Goal: Task Accomplishment & Management: Use online tool/utility

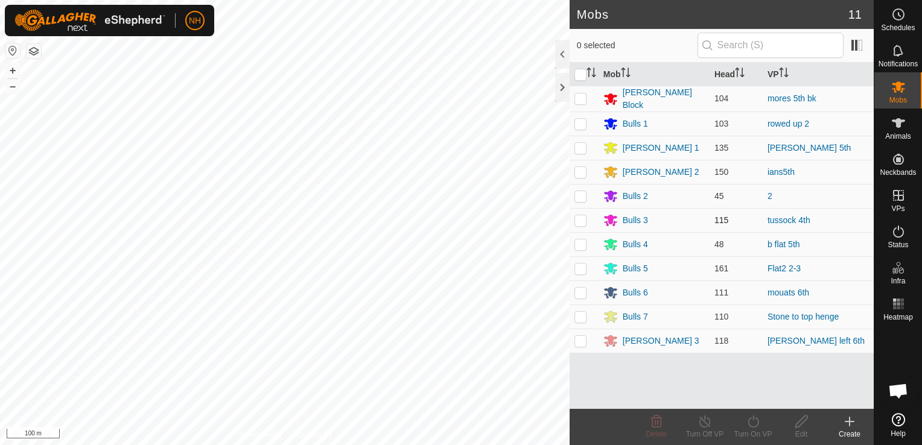
click at [580, 219] on p-checkbox at bounding box center [581, 221] width 12 height 10
checkbox input "true"
click at [755, 426] on icon at bounding box center [753, 422] width 15 height 14
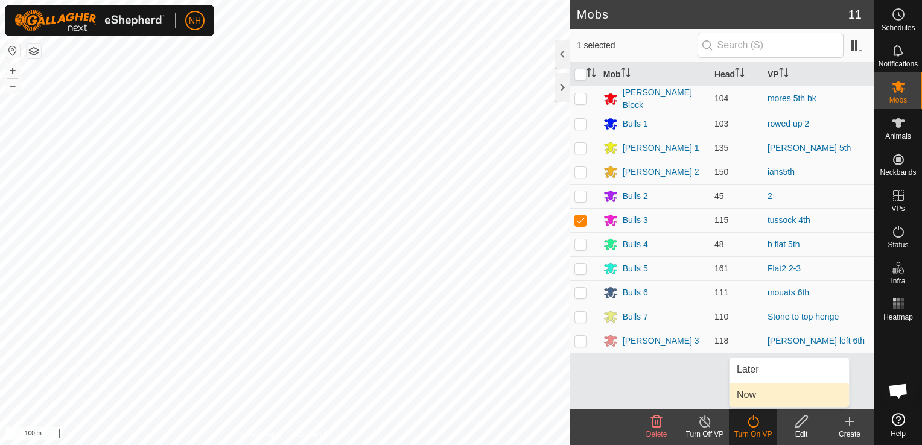
click at [751, 395] on link "Now" at bounding box center [790, 395] width 120 height 24
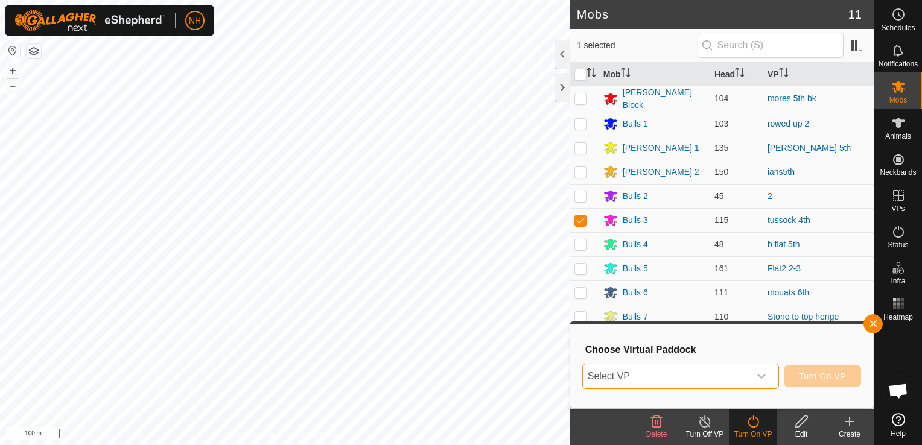
click at [710, 383] on span "Select VP" at bounding box center [666, 377] width 167 height 24
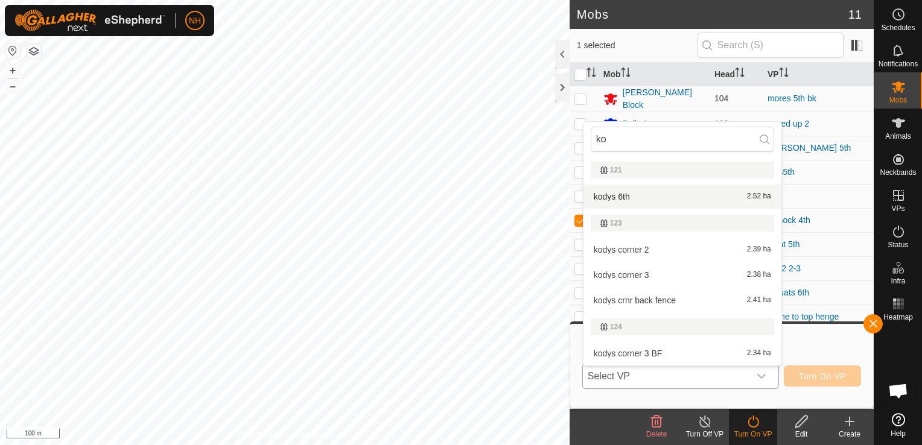
type input "ko"
click at [634, 194] on li "kodys 6th 2.52 ha" at bounding box center [683, 197] width 198 height 24
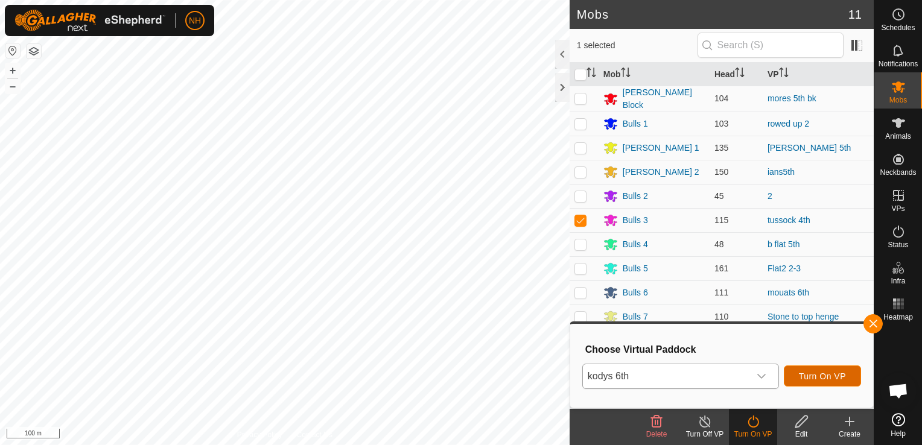
click at [809, 372] on span "Turn On VP" at bounding box center [822, 377] width 47 height 10
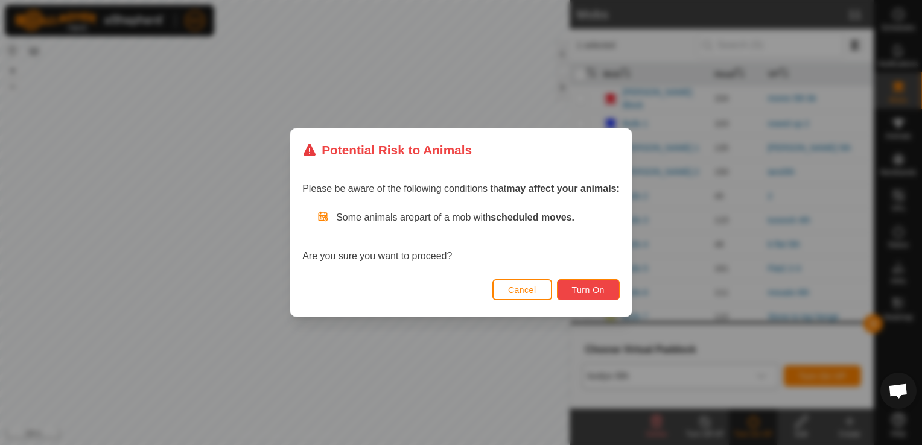
click at [605, 293] on button "Turn On" at bounding box center [588, 289] width 63 height 21
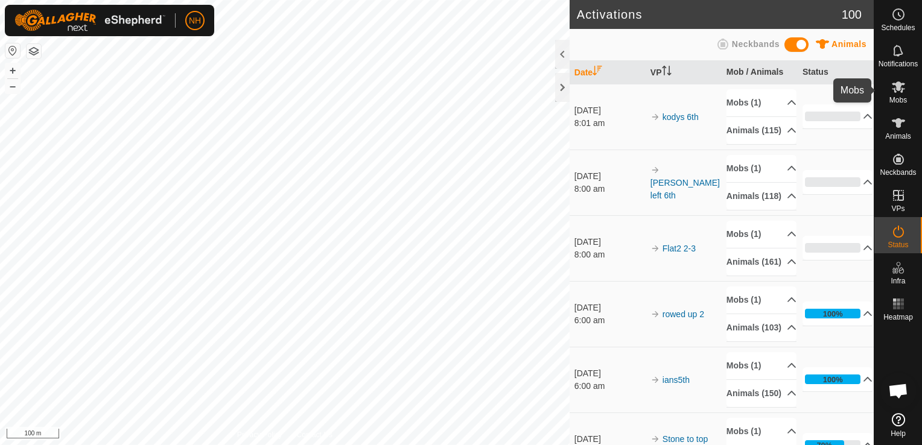
click at [903, 84] on icon at bounding box center [898, 86] width 13 height 11
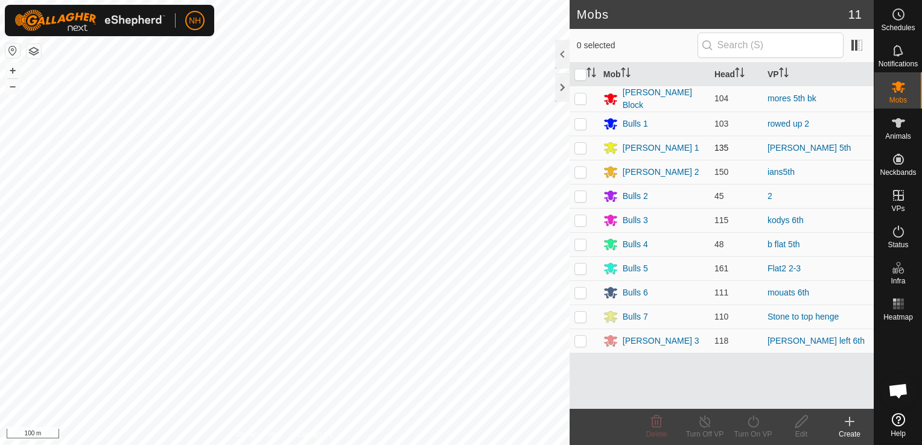
click at [575, 143] on p-checkbox at bounding box center [581, 148] width 12 height 10
checkbox input "true"
click at [753, 420] on icon at bounding box center [753, 422] width 15 height 14
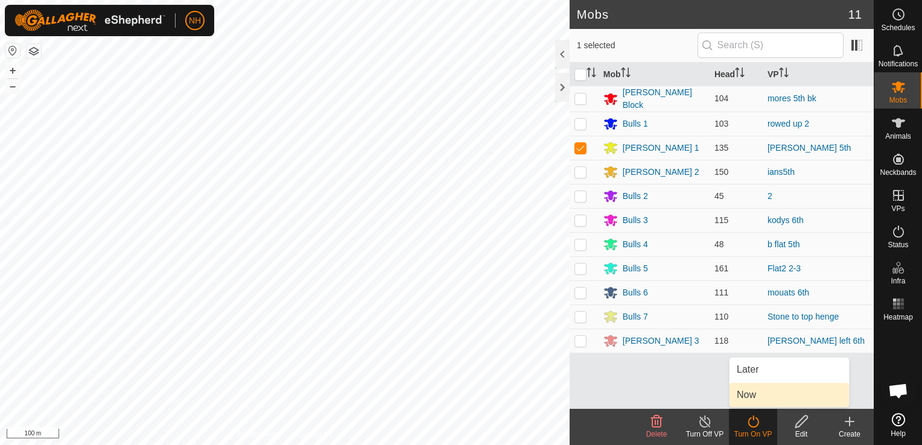
click at [754, 392] on link "Now" at bounding box center [790, 395] width 120 height 24
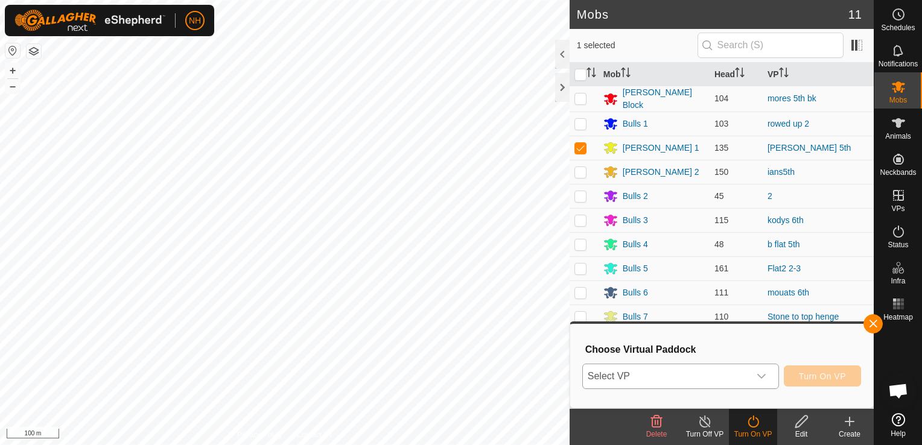
click at [722, 379] on span "Select VP" at bounding box center [666, 377] width 167 height 24
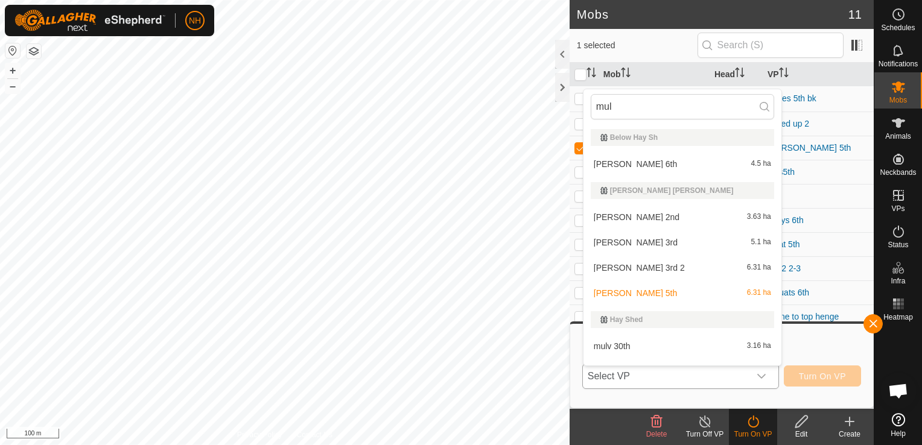
scroll to position [18, 0]
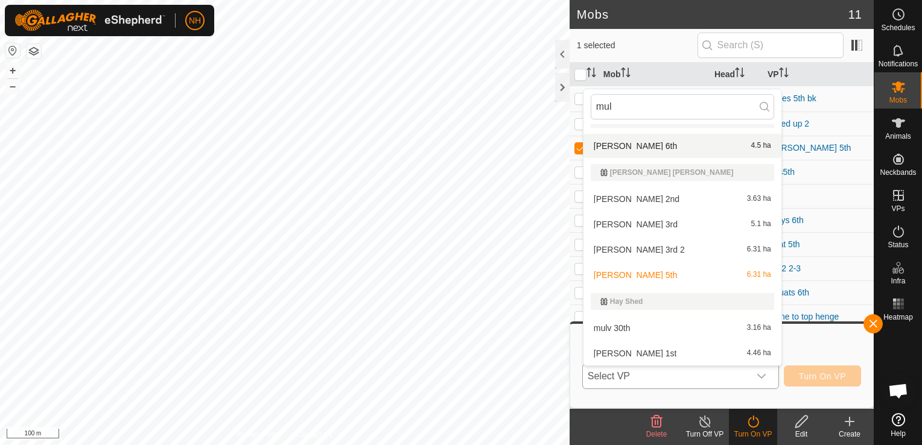
type input "mul"
click at [634, 146] on li "[PERSON_NAME] 6th 4.5 ha" at bounding box center [683, 146] width 198 height 24
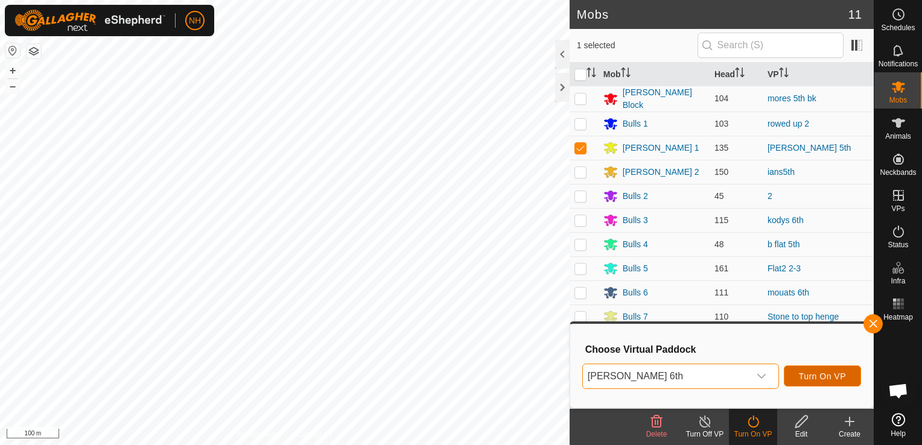
click at [841, 374] on span "Turn On VP" at bounding box center [822, 377] width 47 height 10
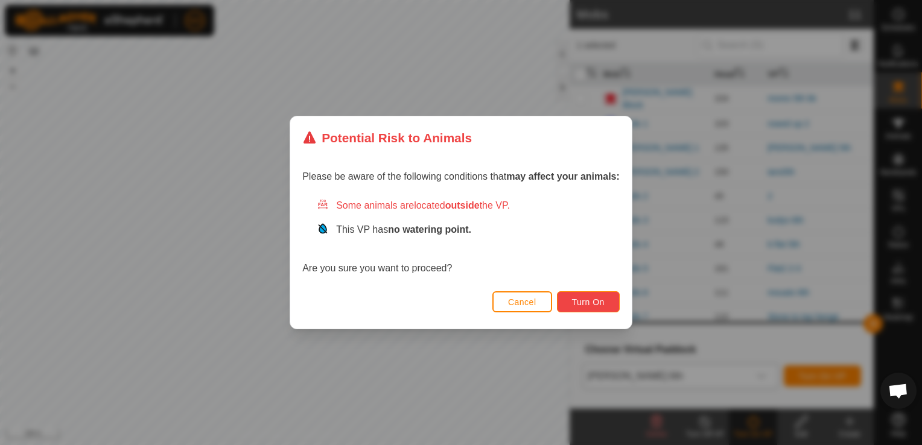
click at [575, 304] on span "Turn On" at bounding box center [588, 303] width 33 height 10
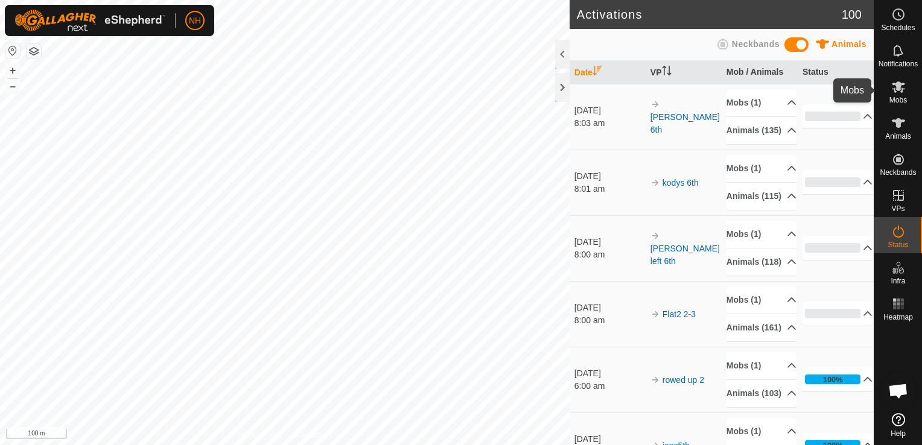
click at [903, 88] on icon at bounding box center [899, 87] width 14 height 14
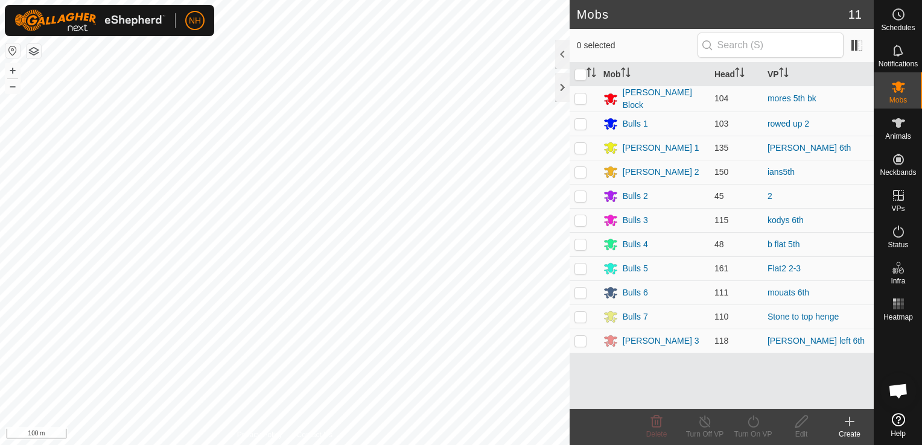
click at [578, 291] on p-checkbox at bounding box center [581, 293] width 12 height 10
checkbox input "true"
click at [753, 424] on icon at bounding box center [753, 422] width 15 height 14
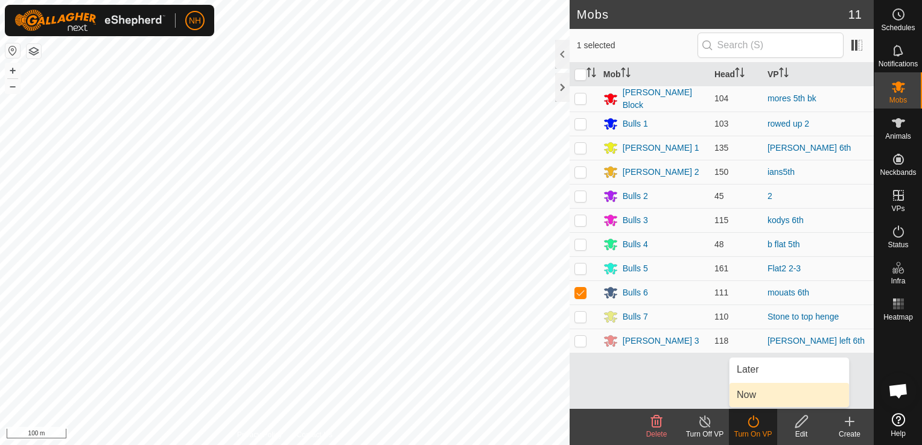
click at [751, 392] on link "Now" at bounding box center [790, 395] width 120 height 24
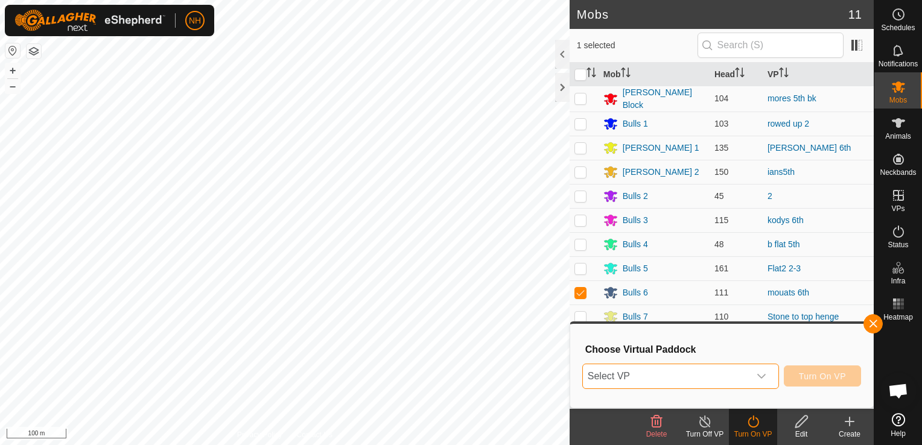
click at [691, 379] on span "Select VP" at bounding box center [666, 377] width 167 height 24
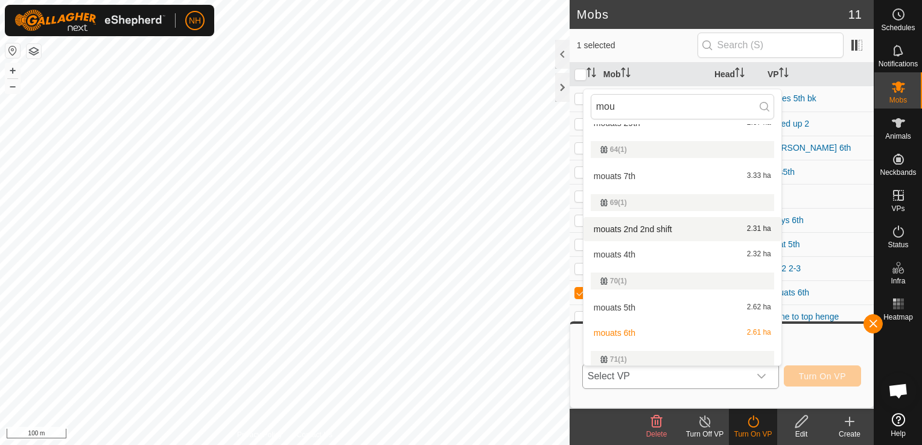
scroll to position [302, 0]
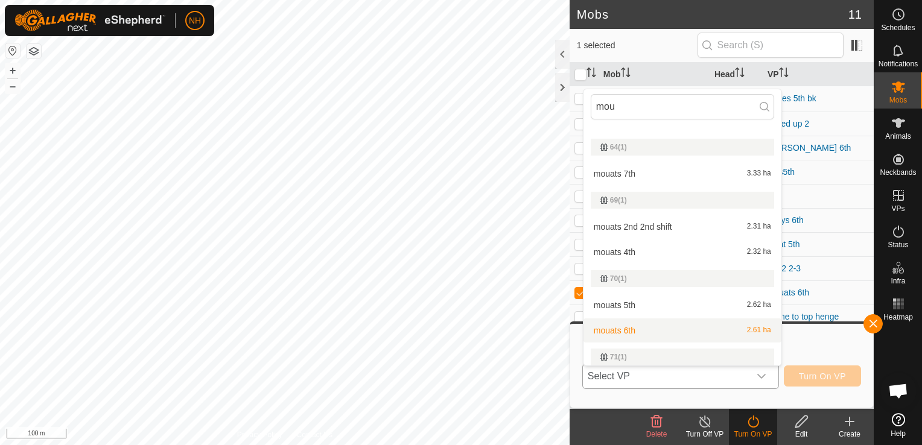
type input "mou"
click at [618, 332] on li "mouats 6th 2.61 ha" at bounding box center [683, 331] width 198 height 24
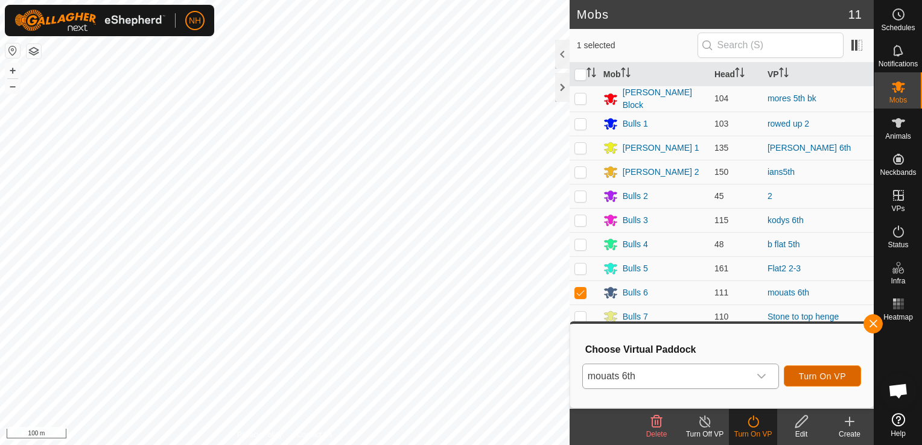
click at [799, 371] on button "Turn On VP" at bounding box center [822, 376] width 77 height 21
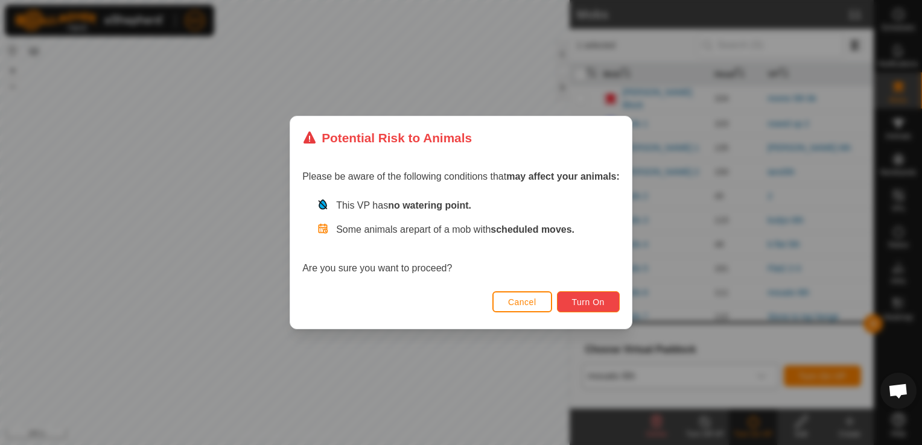
click at [567, 299] on button "Turn On" at bounding box center [588, 302] width 63 height 21
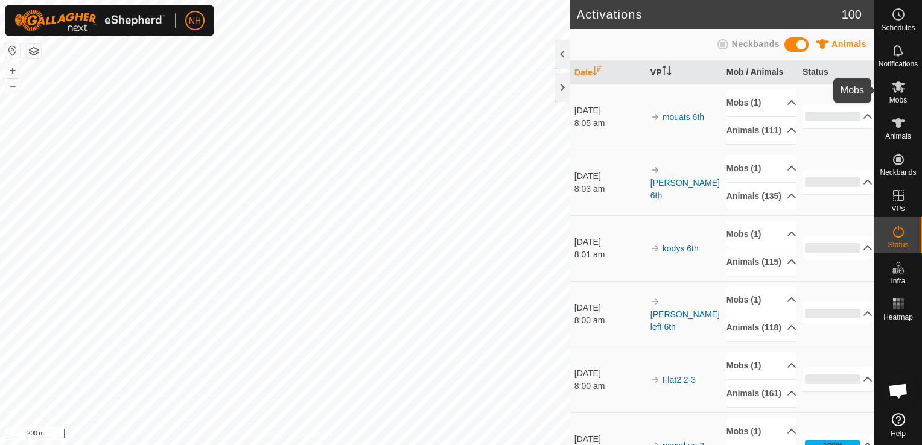
click at [896, 92] on icon at bounding box center [899, 87] width 14 height 14
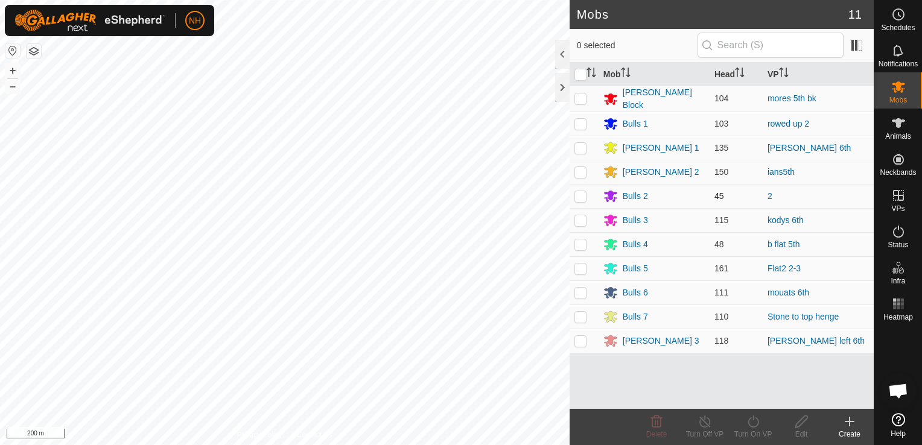
click at [578, 197] on p-checkbox at bounding box center [581, 196] width 12 height 10
checkbox input "true"
click at [751, 426] on icon at bounding box center [753, 422] width 15 height 14
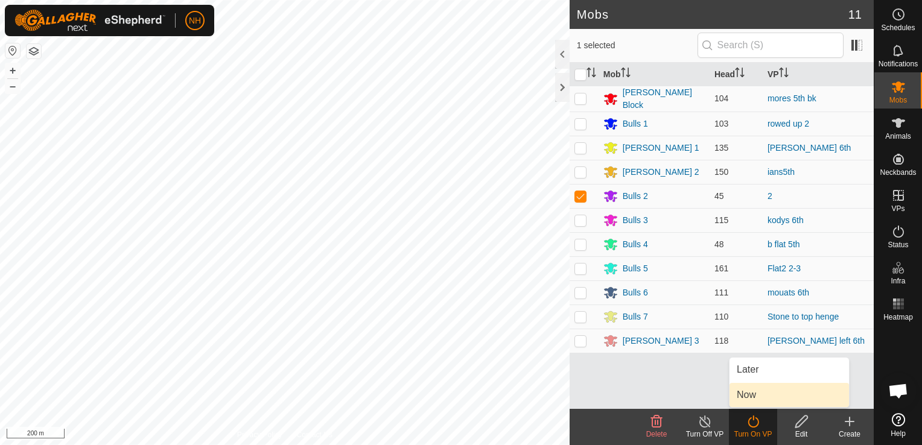
click at [750, 392] on link "Now" at bounding box center [790, 395] width 120 height 24
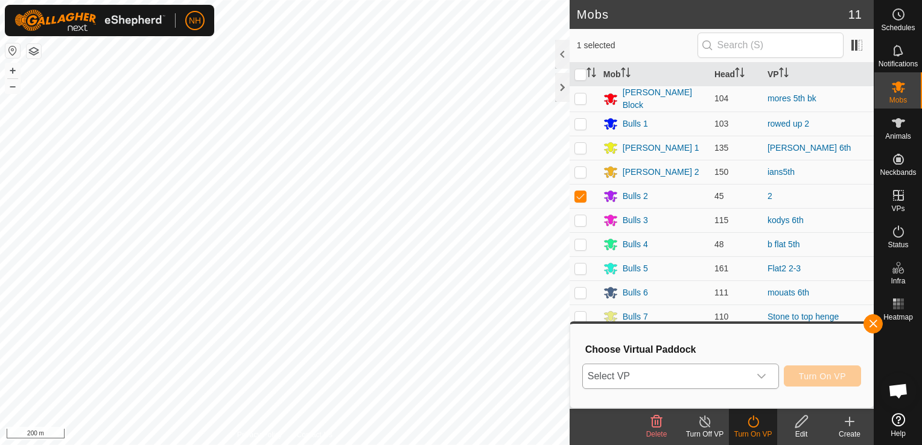
click at [710, 382] on span "Select VP" at bounding box center [666, 377] width 167 height 24
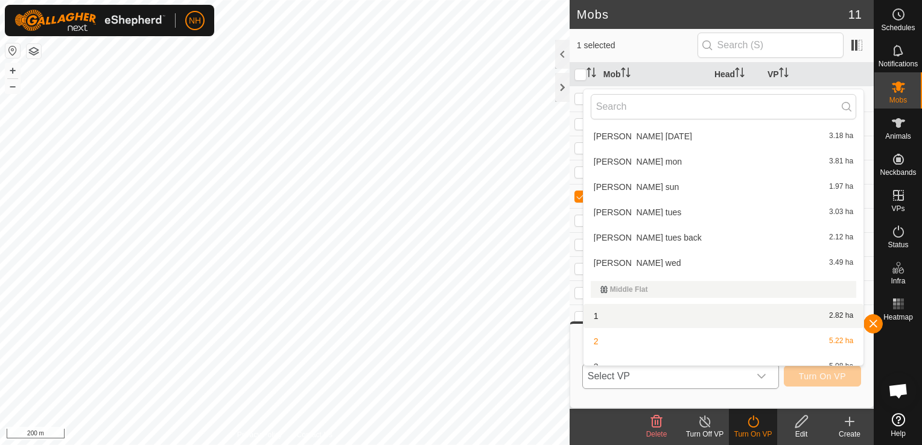
scroll to position [6348, 0]
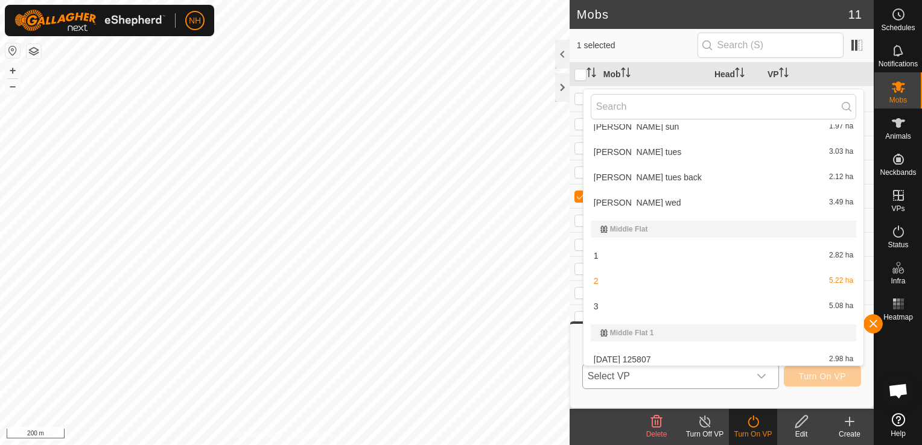
click at [605, 305] on li "3 5.08 ha" at bounding box center [724, 307] width 280 height 24
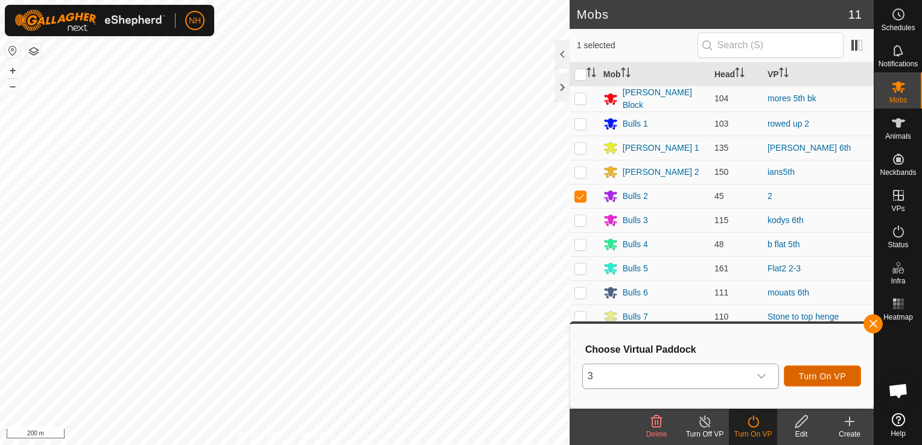
click at [826, 374] on span "Turn On VP" at bounding box center [822, 377] width 47 height 10
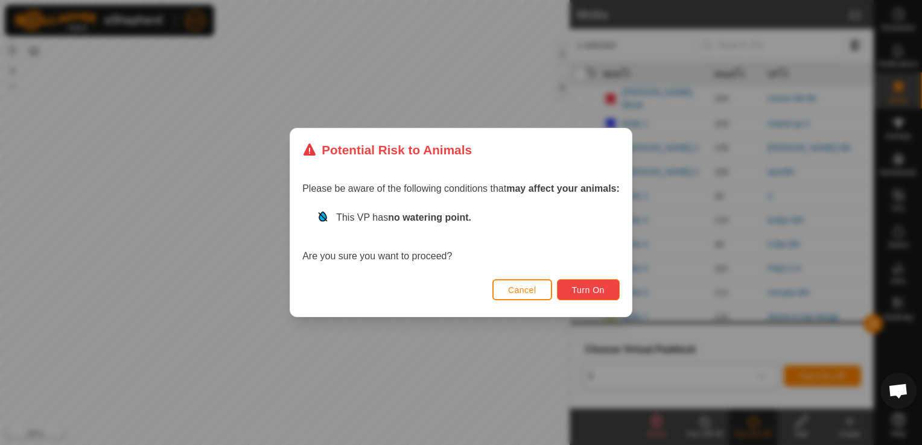
click at [586, 294] on span "Turn On" at bounding box center [588, 291] width 33 height 10
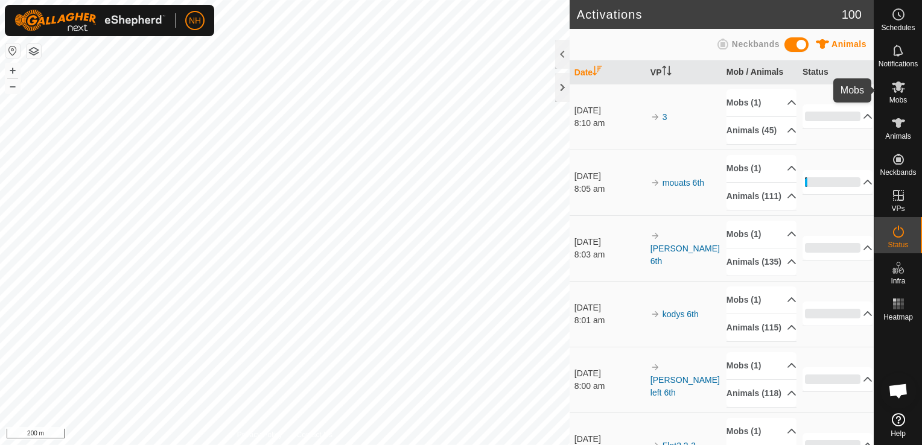
click at [896, 86] on icon at bounding box center [898, 86] width 13 height 11
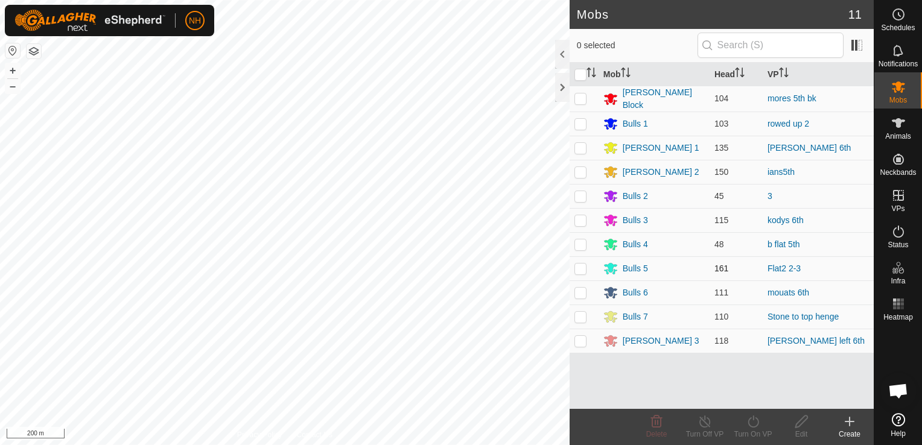
click at [582, 266] on p-checkbox at bounding box center [581, 269] width 12 height 10
checkbox input "true"
click at [751, 423] on icon at bounding box center [753, 422] width 15 height 14
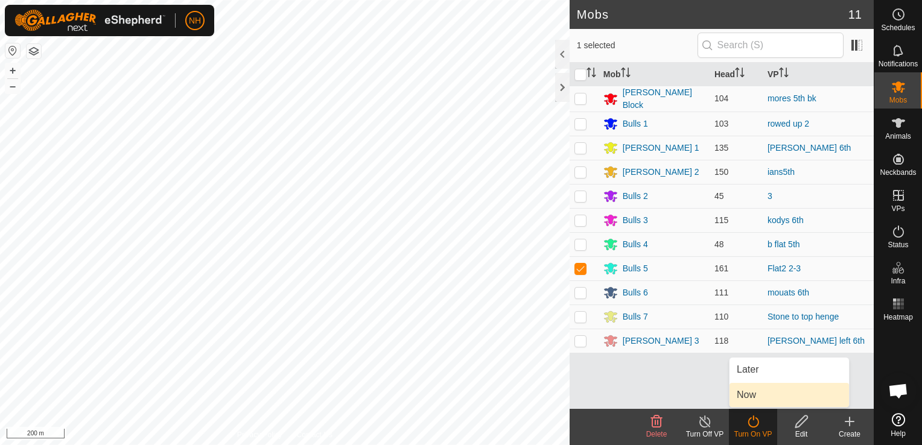
click at [753, 396] on link "Now" at bounding box center [790, 395] width 120 height 24
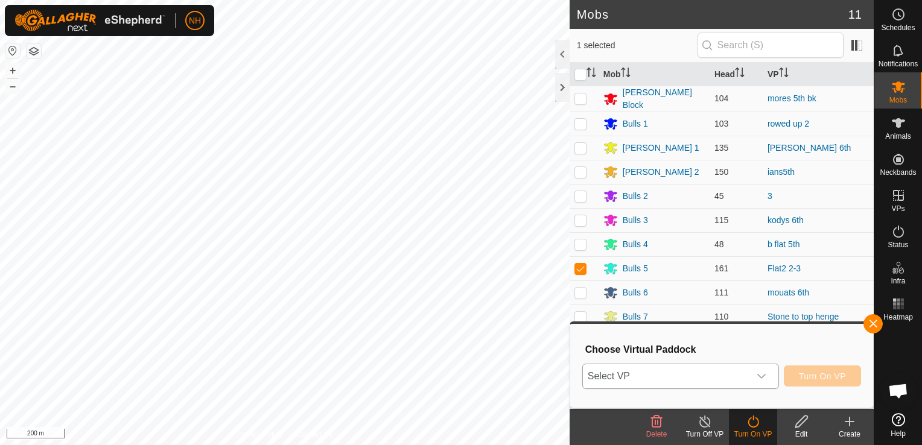
click at [720, 380] on span "Select VP" at bounding box center [666, 377] width 167 height 24
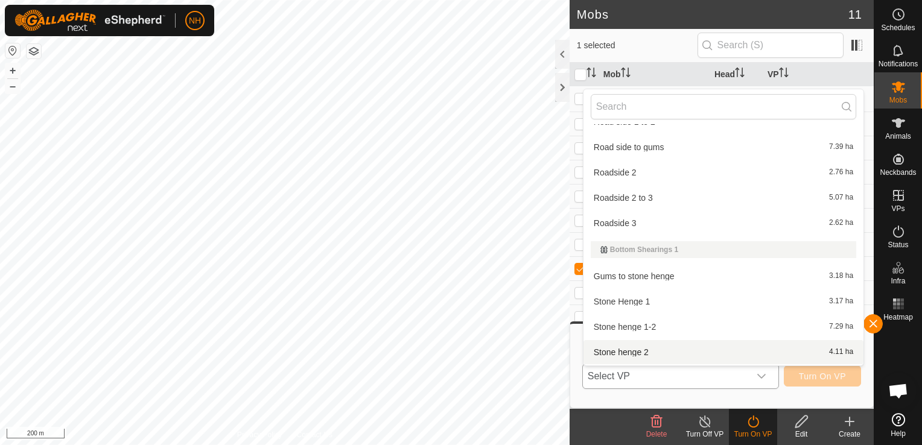
scroll to position [5138, 0]
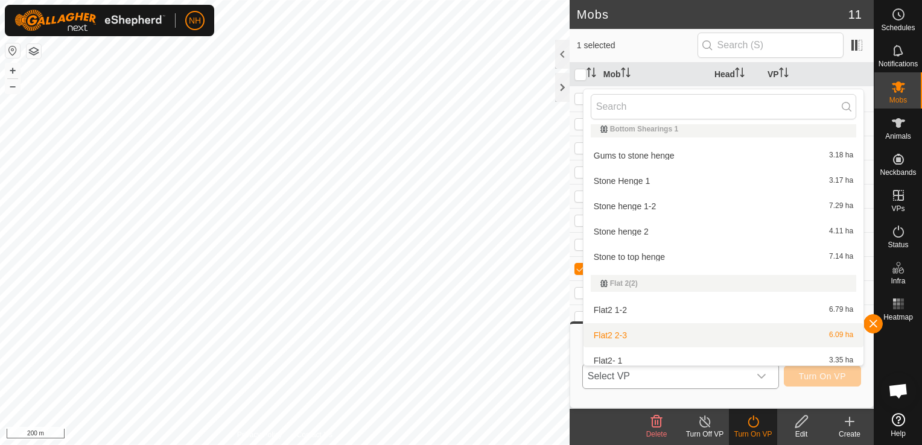
click at [608, 335] on li "Flat2 2-3 6.09 ha" at bounding box center [724, 336] width 280 height 24
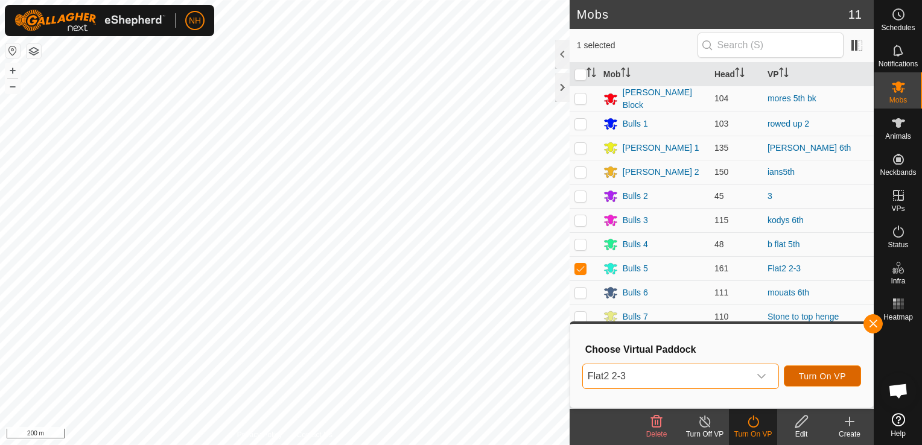
click at [816, 375] on span "Turn On VP" at bounding box center [822, 377] width 47 height 10
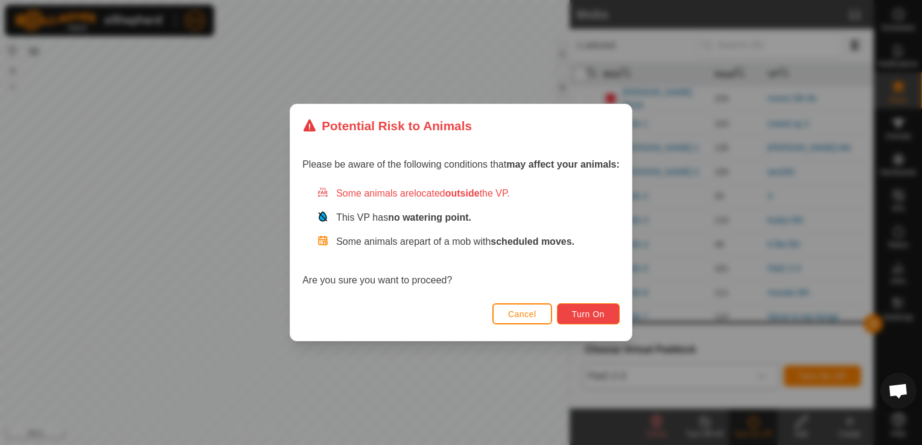
click at [591, 314] on span "Turn On" at bounding box center [588, 315] width 33 height 10
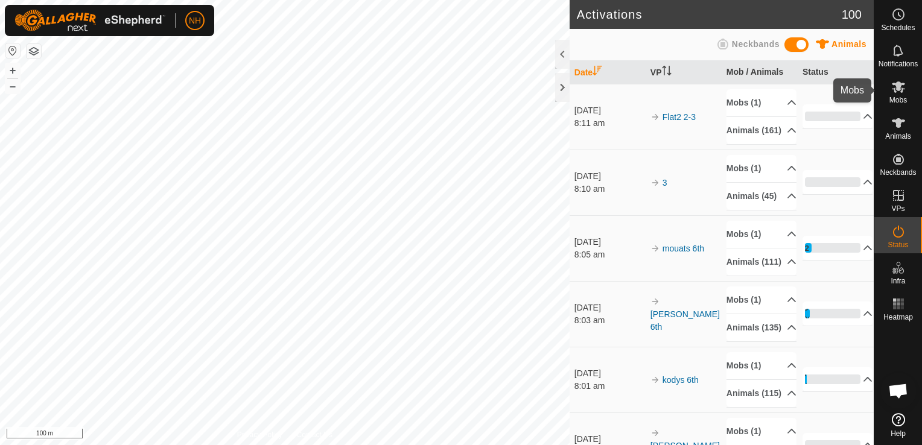
click at [899, 89] on icon at bounding box center [898, 86] width 13 height 11
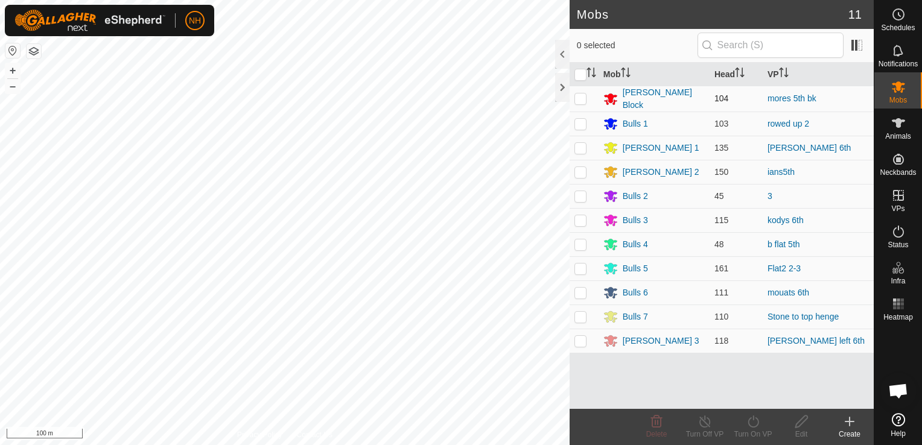
click at [581, 98] on p-checkbox at bounding box center [581, 99] width 12 height 10
checkbox input "true"
